Goal: Transaction & Acquisition: Purchase product/service

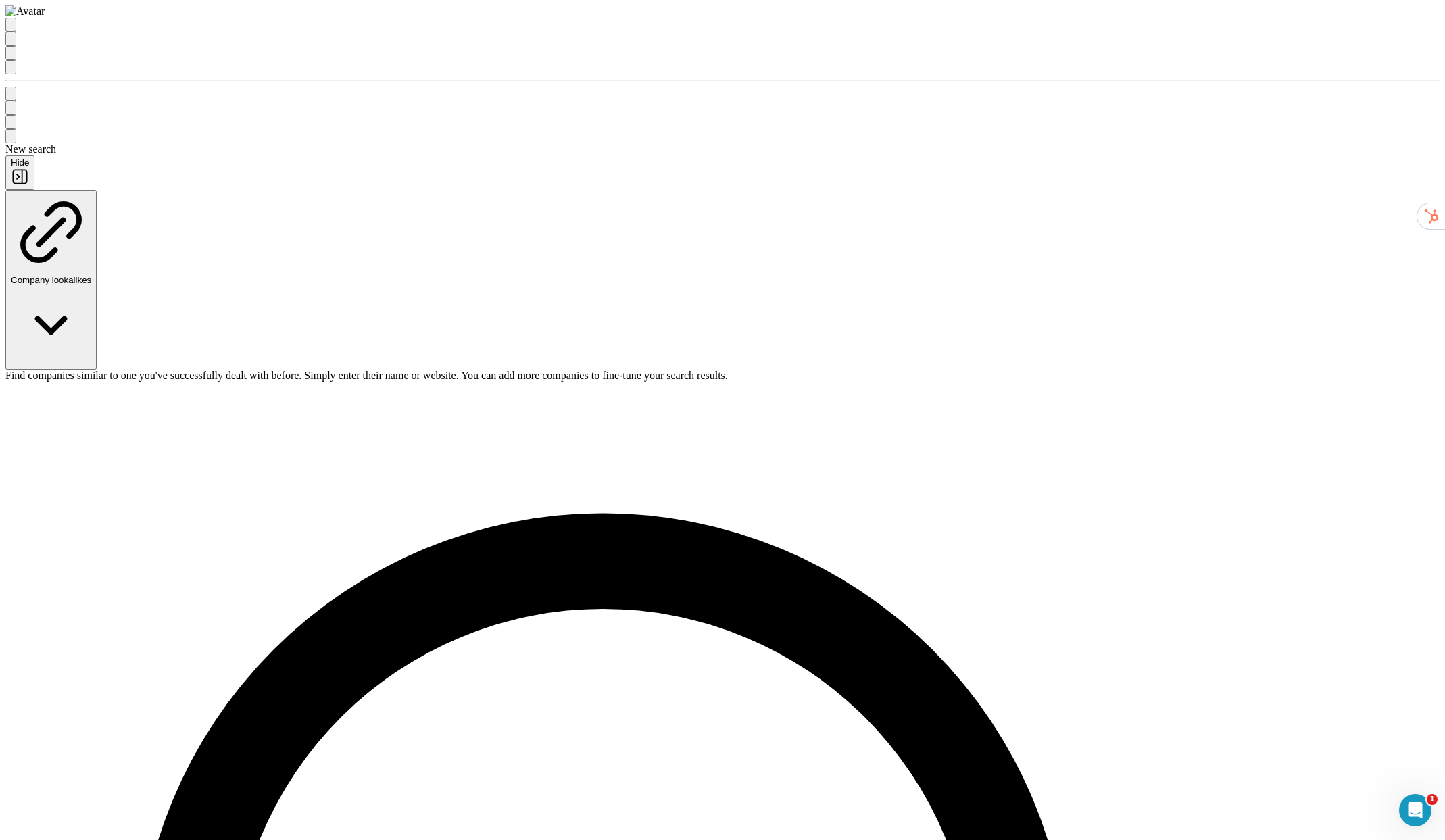
click at [11, 28] on icon "Quick start" at bounding box center [11, 28] width 0 height 0
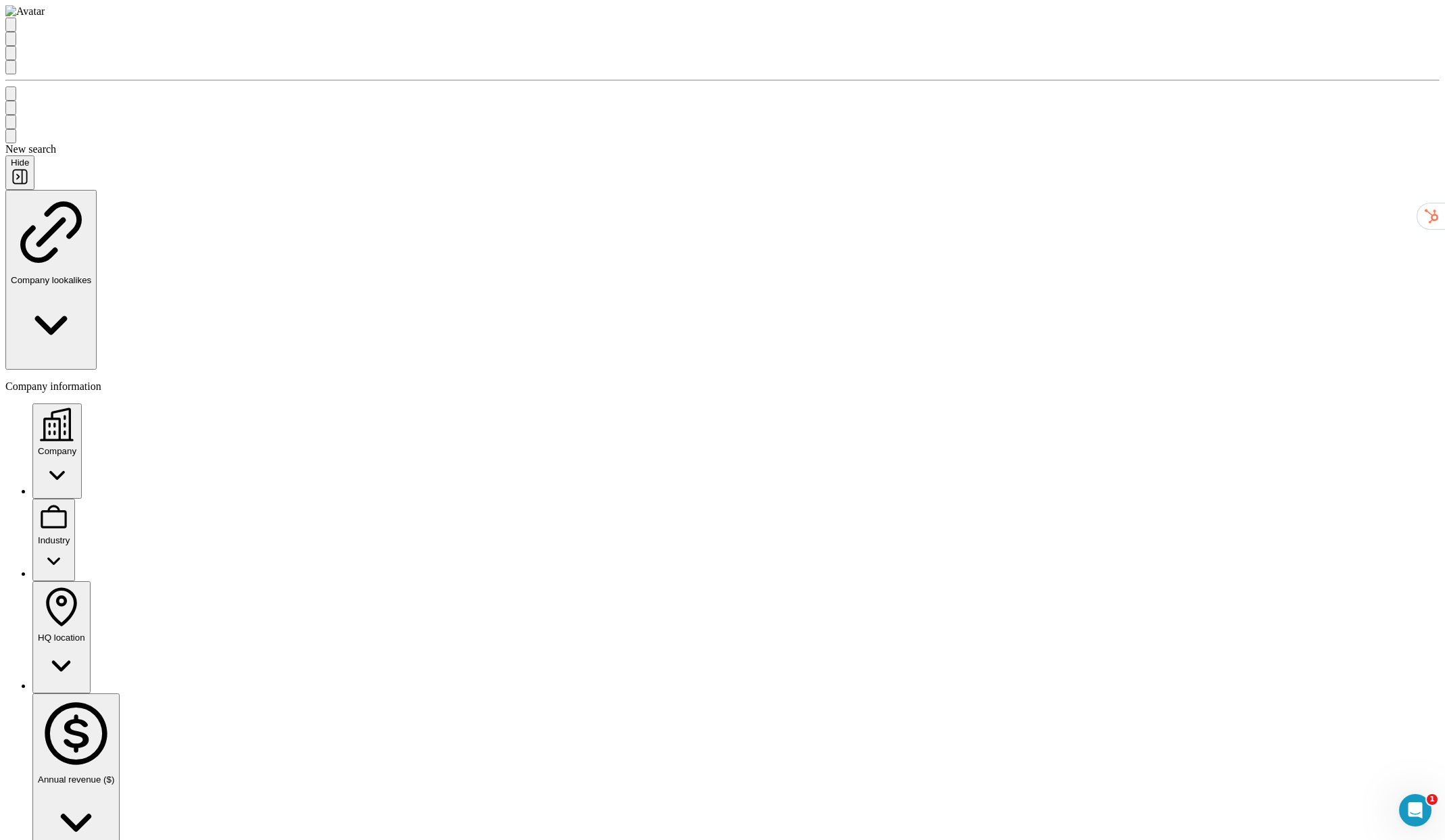
click at [65, 471] on icon at bounding box center [57, 475] width 15 height 9
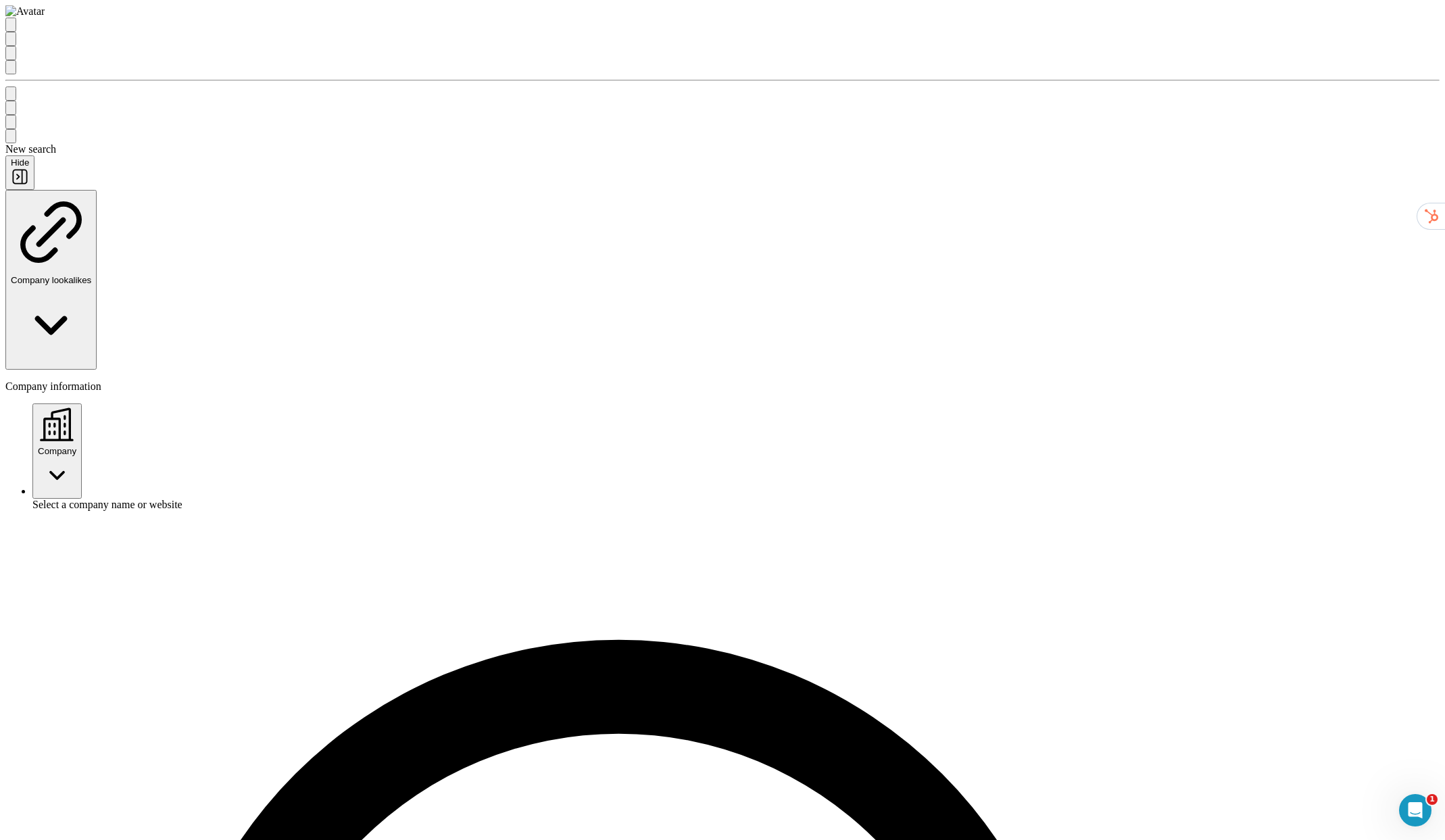
type input "******"
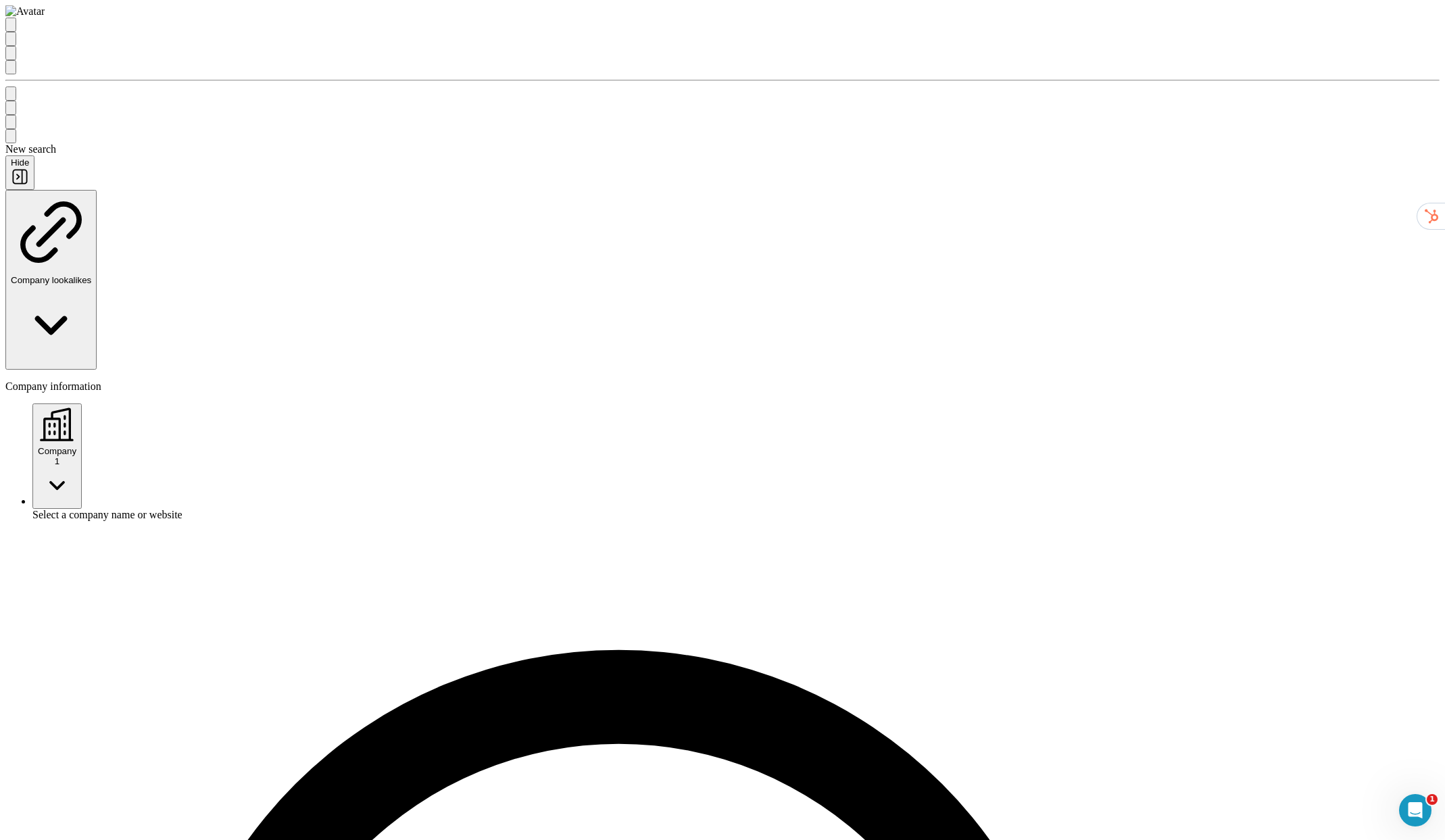
drag, startPoint x: 115, startPoint y: 774, endPoint x: 219, endPoint y: 771, distance: 104.0
drag, startPoint x: 1253, startPoint y: 34, endPoint x: 1336, endPoint y: 34, distance: 83.0
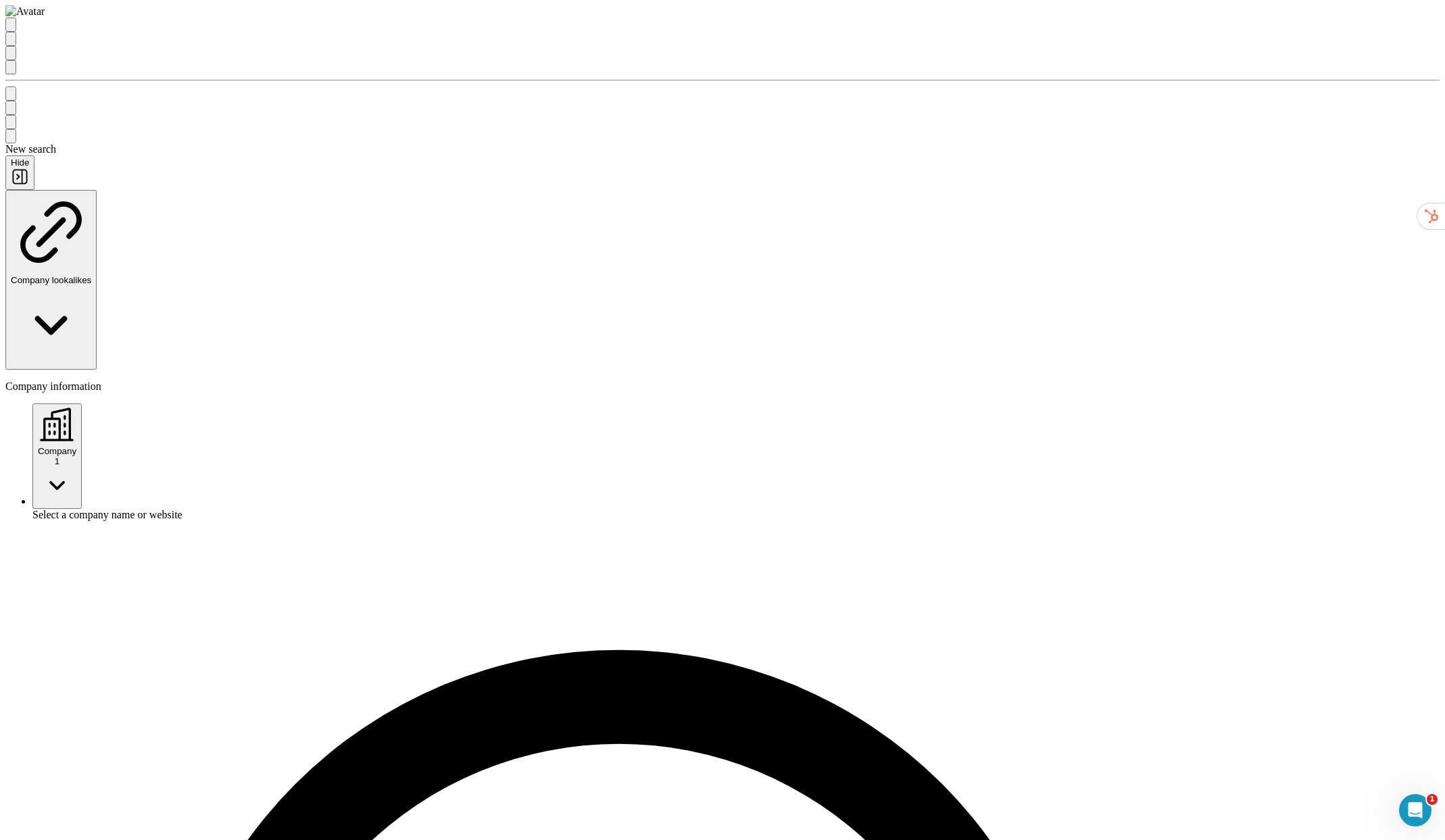
drag, startPoint x: 546, startPoint y: 364, endPoint x: 758, endPoint y: 378, distance: 212.5
drag, startPoint x: 783, startPoint y: 368, endPoint x: 561, endPoint y: 371, distance: 222.0
drag, startPoint x: 544, startPoint y: 463, endPoint x: 783, endPoint y: 455, distance: 239.1
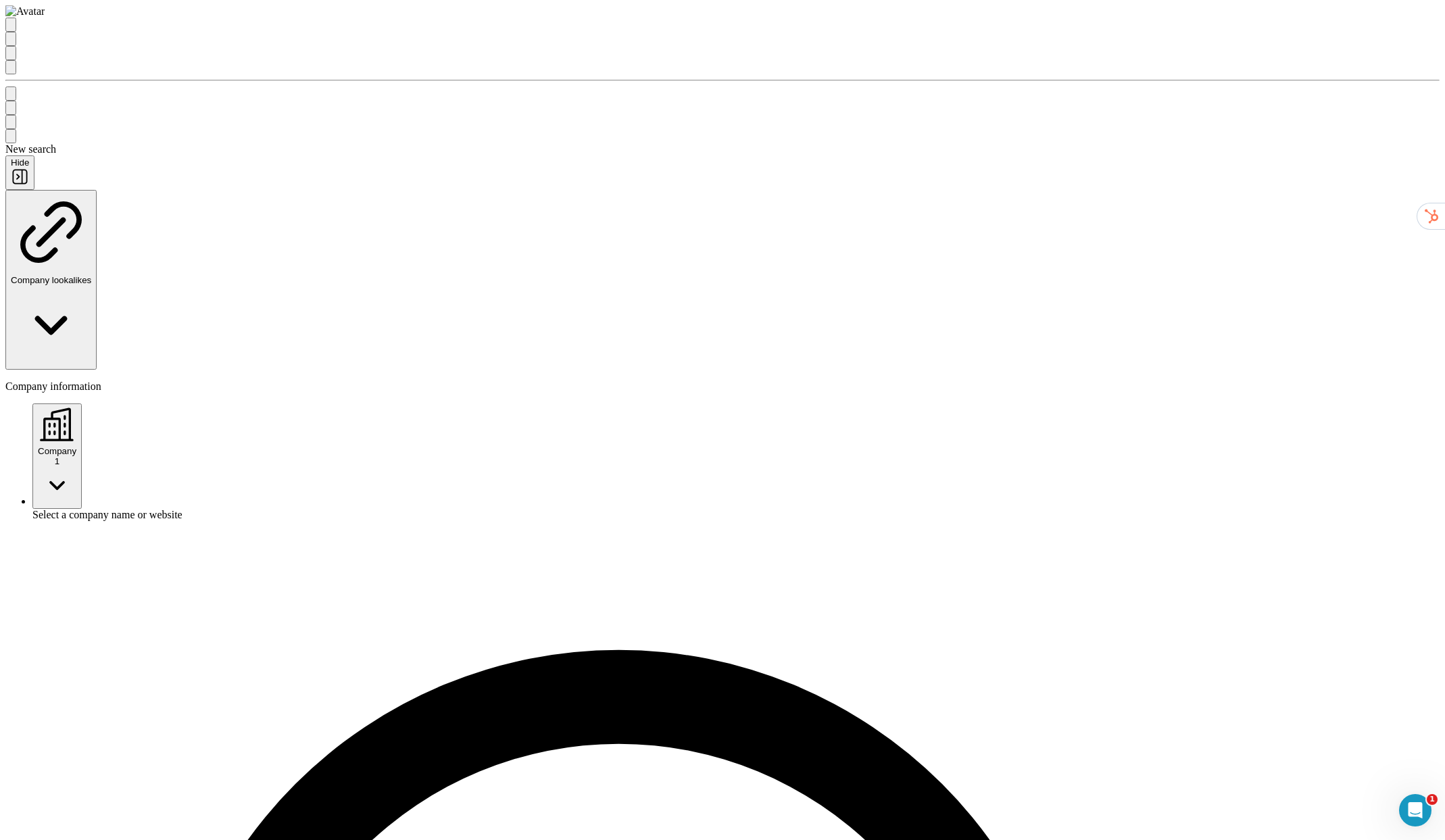
drag, startPoint x: 547, startPoint y: 366, endPoint x: 482, endPoint y: 366, distance: 65.0
drag, startPoint x: 482, startPoint y: 366, endPoint x: 775, endPoint y: 371, distance: 293.0
